Goal: Information Seeking & Learning: Learn about a topic

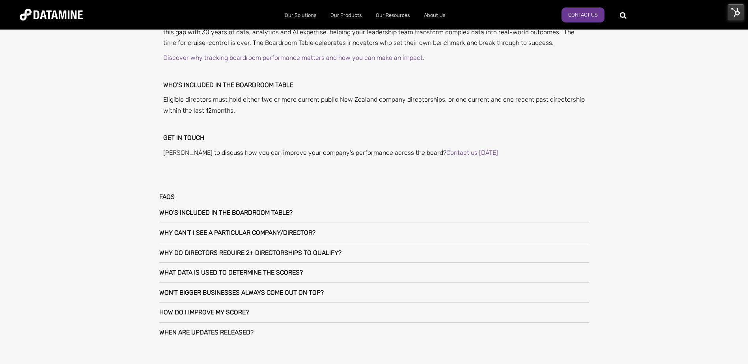
scroll to position [592, 0]
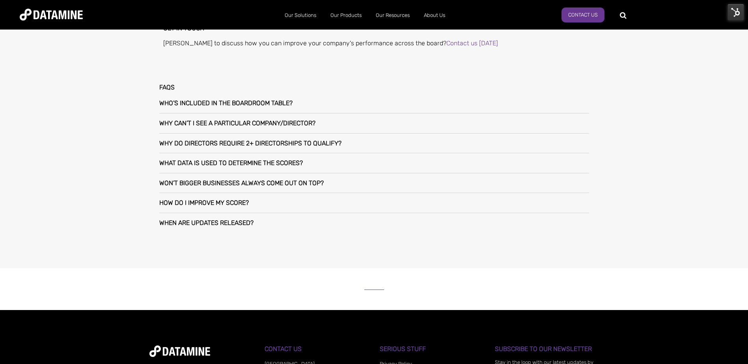
click at [273, 164] on h3 "What data is used to determine the scores?" at bounding box center [231, 163] width 144 height 7
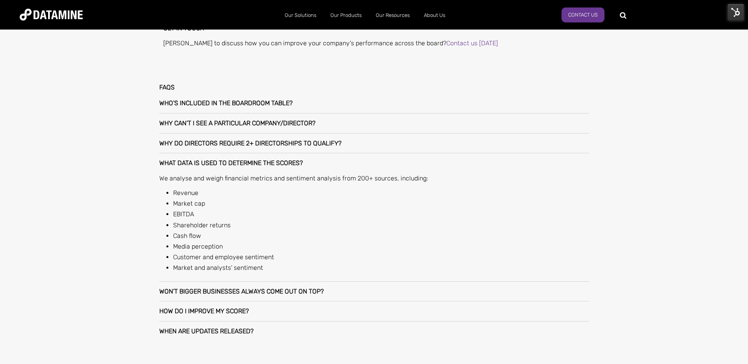
click at [287, 164] on h3 "What data is used to determine the scores?" at bounding box center [231, 163] width 144 height 7
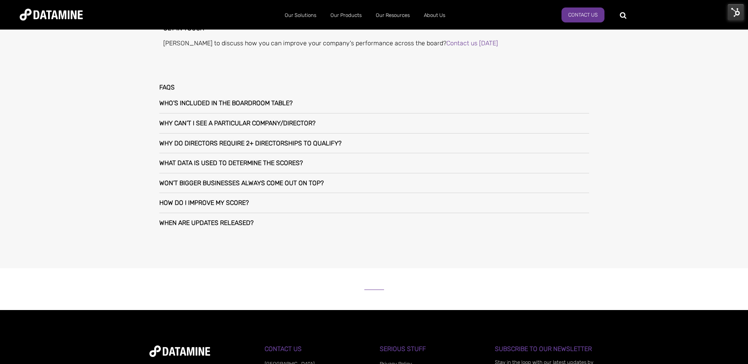
click at [286, 179] on div "Won’t bigger businesses always come out on top?" at bounding box center [374, 184] width 430 height 20
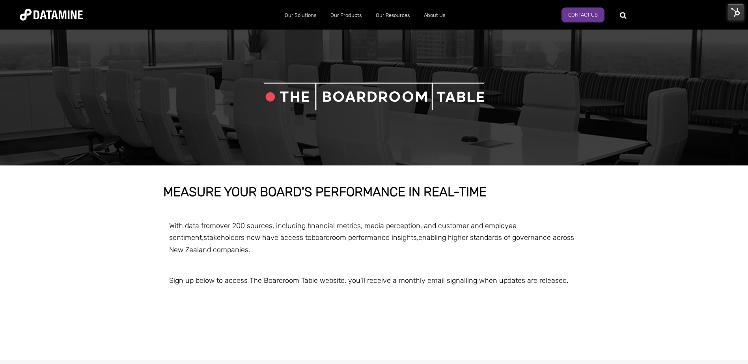
scroll to position [197, 0]
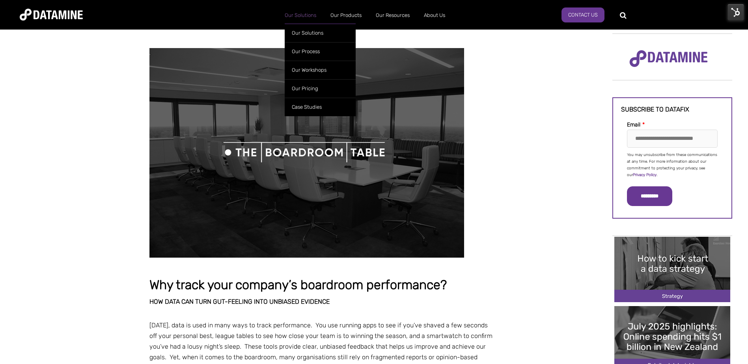
click at [299, 15] on link "Our Solutions" at bounding box center [301, 15] width 46 height 21
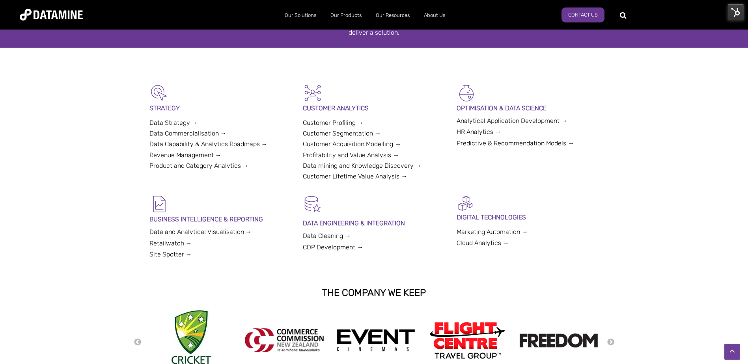
scroll to position [39, 0]
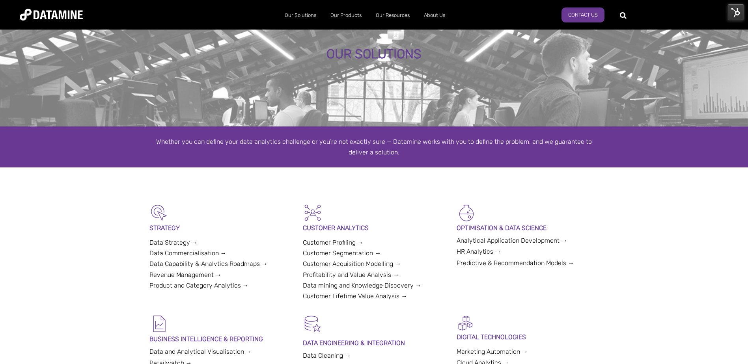
click at [53, 15] on img at bounding box center [51, 15] width 63 height 12
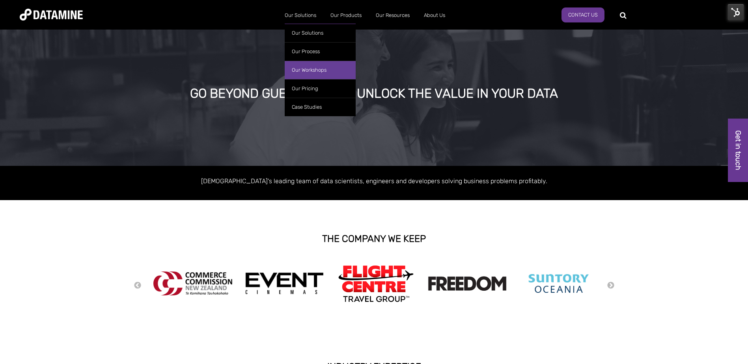
click at [318, 72] on link "Our Workshops" at bounding box center [320, 70] width 71 height 19
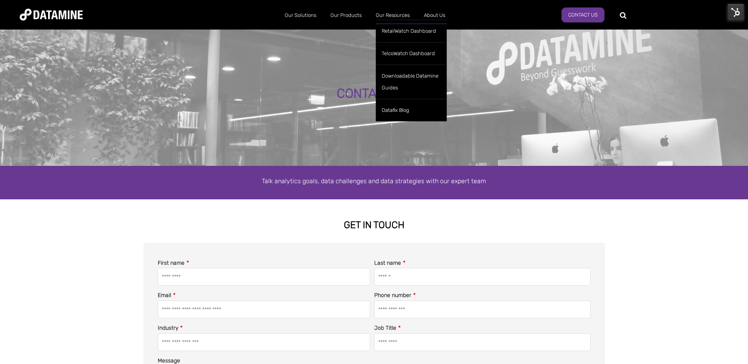
select select "**********"
click at [390, 13] on link "Our Resources" at bounding box center [393, 15] width 48 height 21
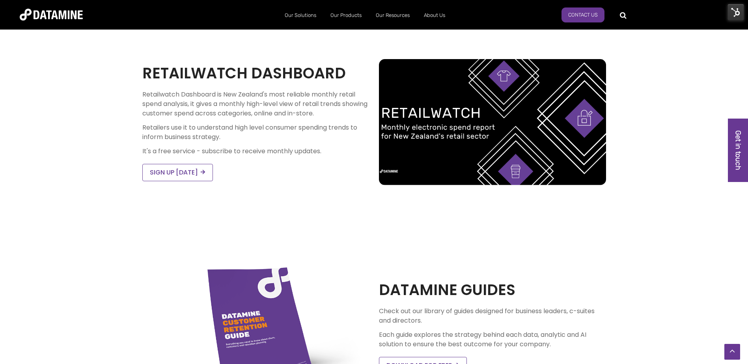
scroll to position [79, 0]
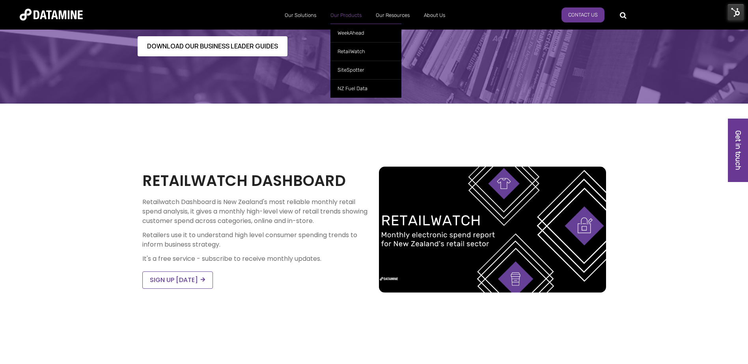
click at [338, 8] on link "Our Products" at bounding box center [345, 15] width 45 height 21
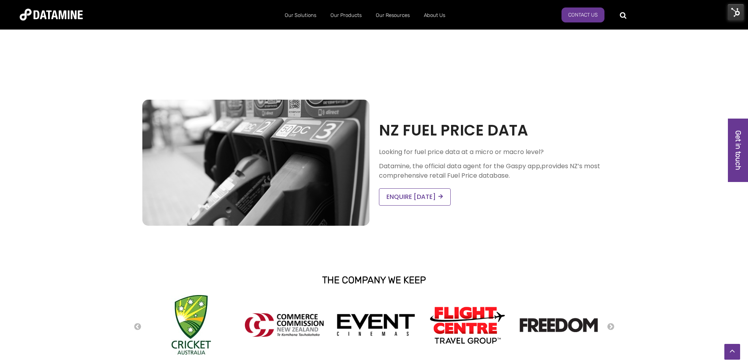
scroll to position [789, 0]
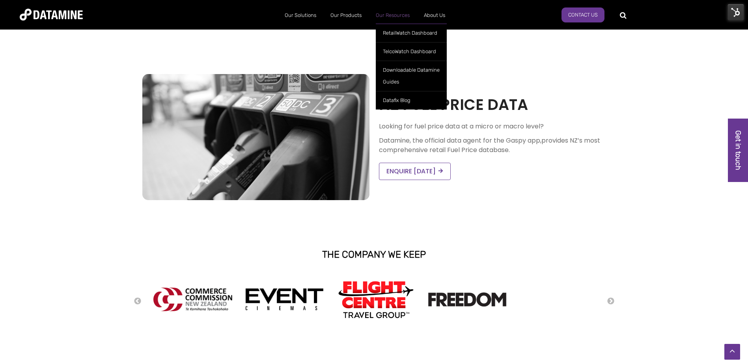
click at [394, 16] on link "Our Resources" at bounding box center [393, 15] width 48 height 21
